Goal: Check status: Check status

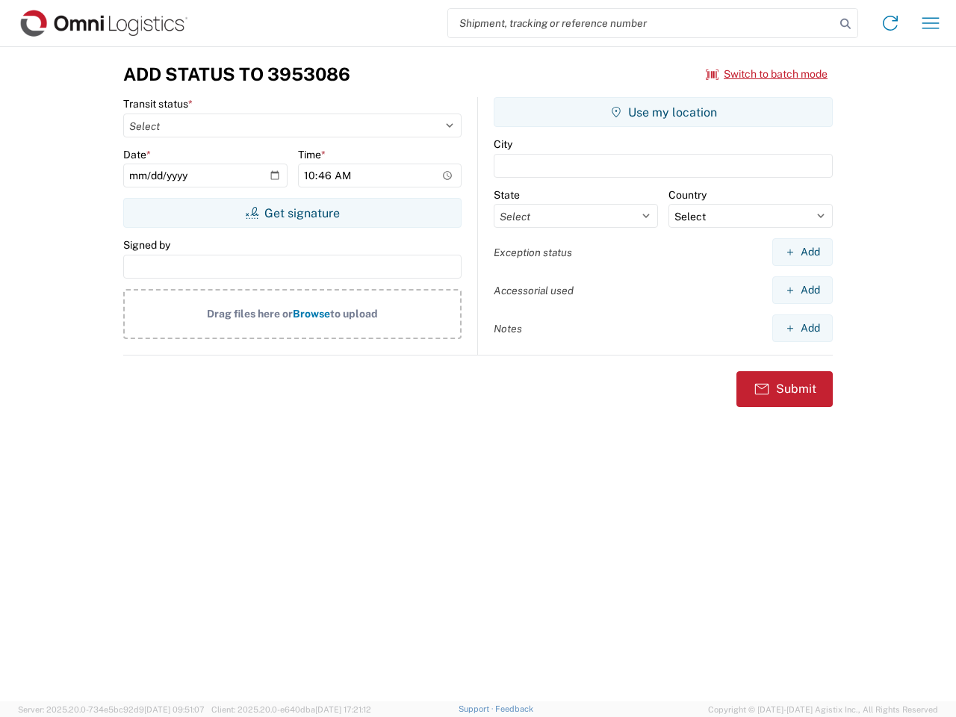
click at [642, 23] on input "search" at bounding box center [641, 23] width 387 height 28
click at [846, 24] on icon at bounding box center [845, 23] width 21 height 21
click at [891, 23] on icon at bounding box center [891, 23] width 24 height 24
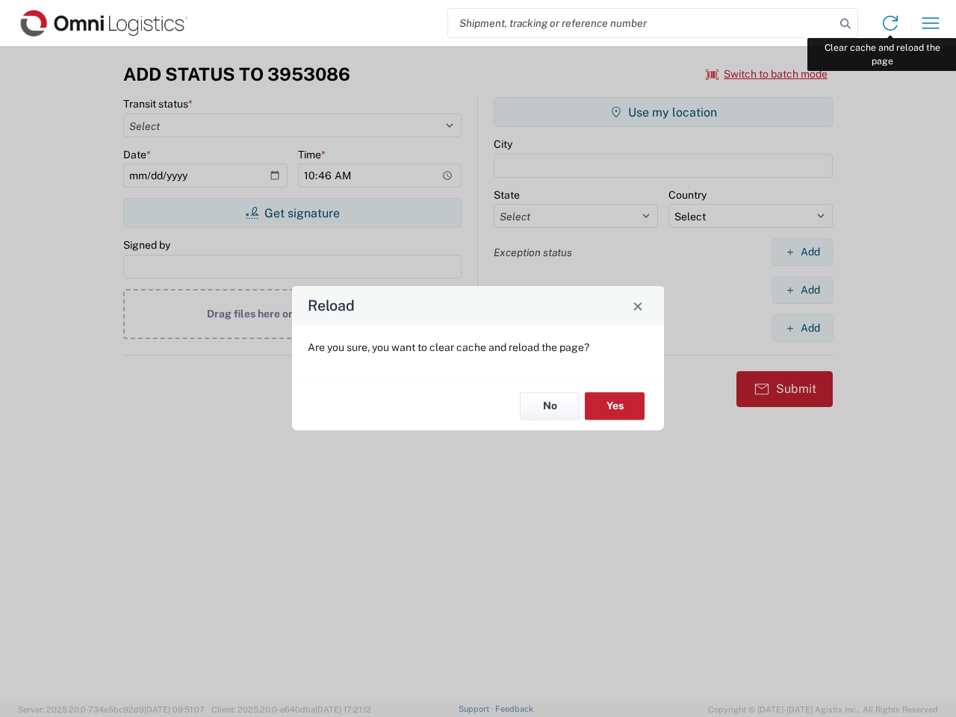
click at [931, 23] on div "Reload Are you sure, you want to clear cache and reload the page? No Yes" at bounding box center [478, 358] width 956 height 717
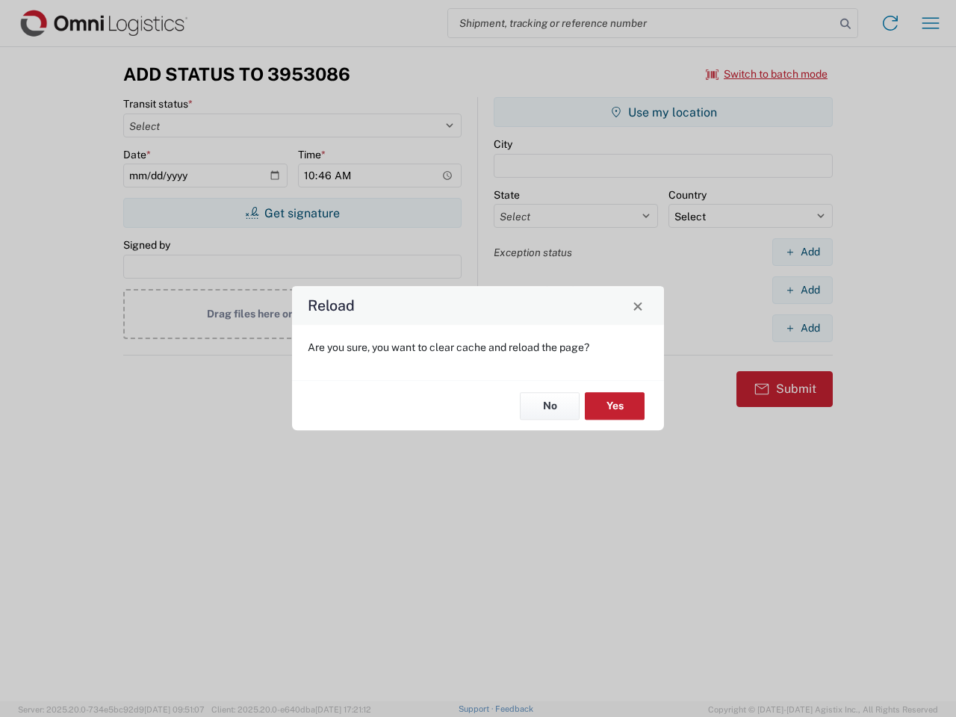
click at [767, 74] on div "Reload Are you sure, you want to clear cache and reload the page? No Yes" at bounding box center [478, 358] width 956 height 717
click at [292, 213] on div "Reload Are you sure, you want to clear cache and reload the page? No Yes" at bounding box center [478, 358] width 956 height 717
click at [664, 112] on div "Reload Are you sure, you want to clear cache and reload the page? No Yes" at bounding box center [478, 358] width 956 height 717
click at [803, 252] on div "Reload Are you sure, you want to clear cache and reload the page? No Yes" at bounding box center [478, 358] width 956 height 717
click at [803, 290] on div "Reload Are you sure, you want to clear cache and reload the page? No Yes" at bounding box center [478, 358] width 956 height 717
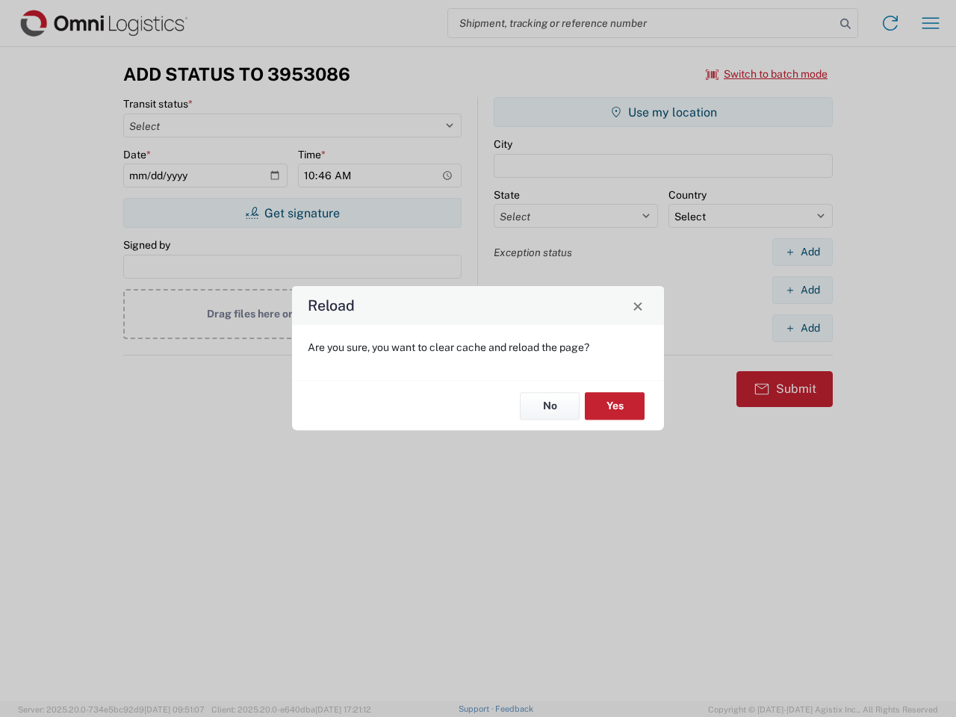
click at [803, 328] on div "Reload Are you sure, you want to clear cache and reload the page? No Yes" at bounding box center [478, 358] width 956 height 717
